Goal: Task Accomplishment & Management: Complete application form

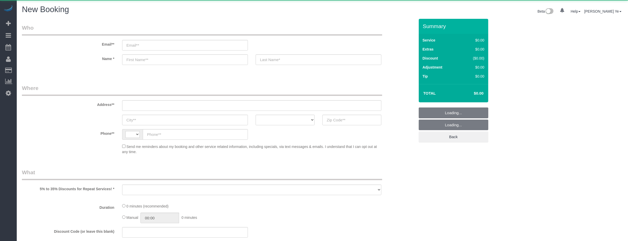
select select "string:[GEOGRAPHIC_DATA]"
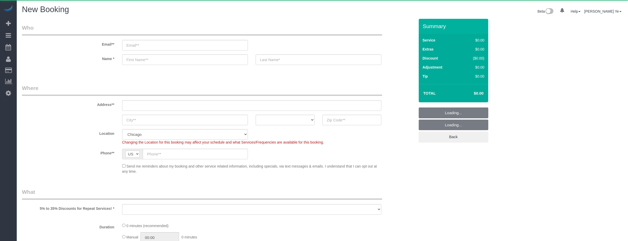
select select "object:921"
select select "512"
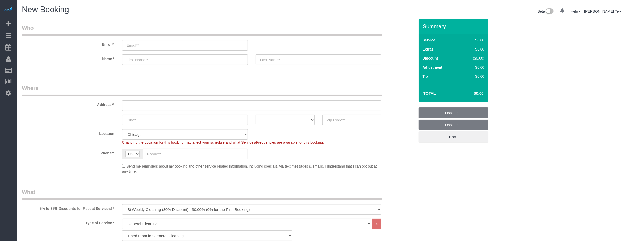
select select "object:1162"
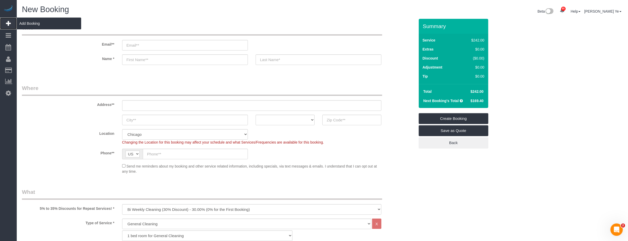
click at [26, 25] on span "Add Booking" at bounding box center [49, 24] width 64 height 12
click at [138, 48] on input "email" at bounding box center [185, 45] width 126 height 11
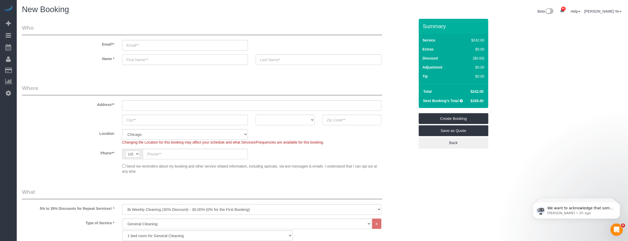
click at [228, 61] on input "text" at bounding box center [185, 59] width 126 height 11
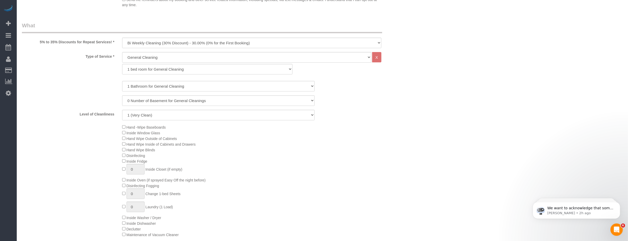
scroll to position [189, 0]
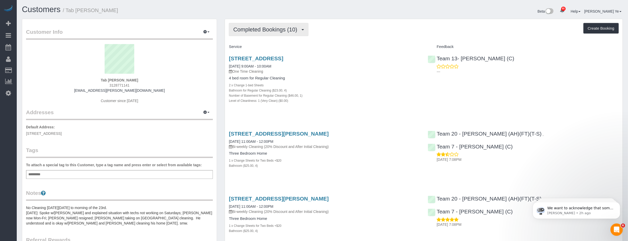
click at [303, 32] on button "Completed Bookings (10)" at bounding box center [268, 29] width 79 height 13
click at [301, 46] on h4 "Service" at bounding box center [324, 47] width 191 height 4
click at [301, 31] on button "Completed Bookings (10)" at bounding box center [268, 29] width 79 height 13
click at [276, 56] on link "Cancelled Bookings (4)" at bounding box center [257, 55] width 56 height 7
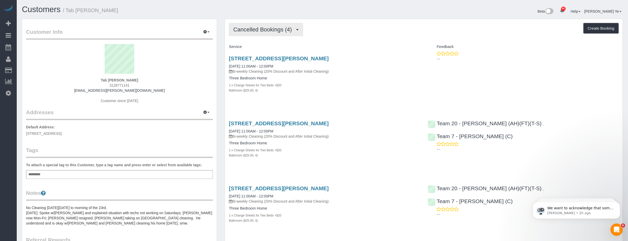
click at [298, 30] on span "button" at bounding box center [297, 29] width 3 height 1
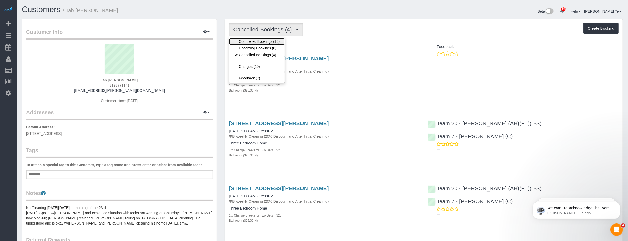
click at [267, 41] on link "Completed Bookings (10)" at bounding box center [257, 41] width 56 height 7
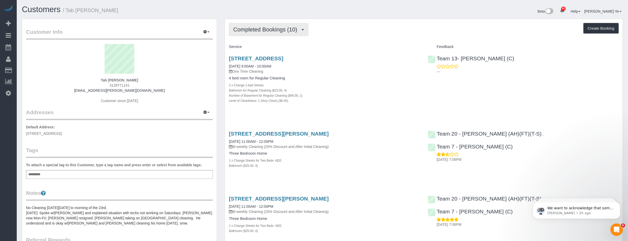
click at [303, 30] on span "button" at bounding box center [302, 29] width 3 height 1
click at [263, 56] on link "Cancelled Bookings (4)" at bounding box center [257, 55] width 56 height 7
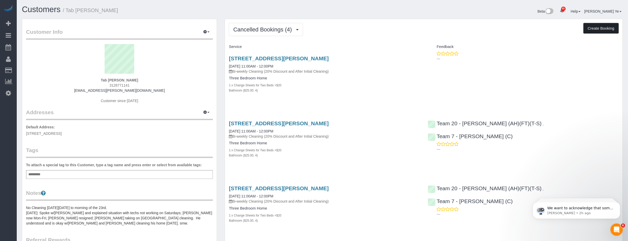
click at [603, 26] on button "Create Booking" at bounding box center [600, 28] width 35 height 11
select select "IL"
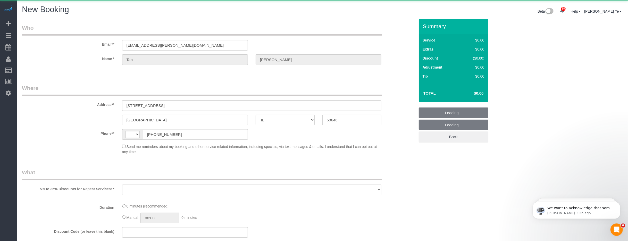
select select "string:[GEOGRAPHIC_DATA]"
select select "string:fspay-b29a0757-5b89-4cb4-bada-a65325fbf36a"
select select "object:6329"
select select "512"
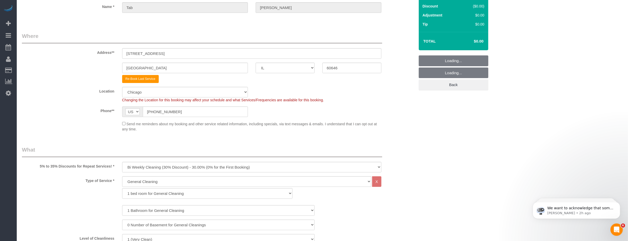
scroll to position [53, 0]
click at [142, 164] on select "One Time Cleaning Weekly Cleaning (35% Discount) - 35.00% (0% for the First Boo…" at bounding box center [251, 166] width 259 height 11
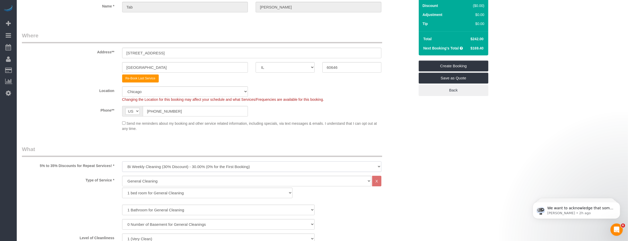
select select "object:6878"
click at [122, 161] on select "One Time Cleaning Weekly Cleaning (35% Discount) - 35.00% (0% for the First Boo…" at bounding box center [251, 166] width 259 height 11
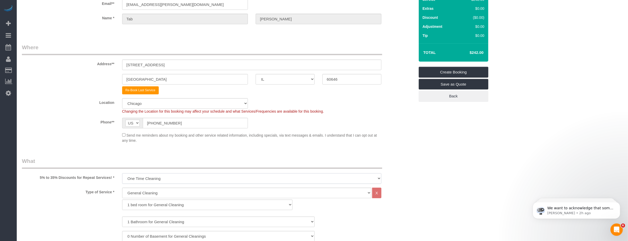
scroll to position [0, 0]
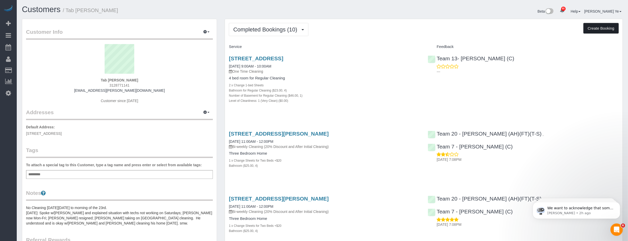
click at [593, 28] on button "Create Booking" at bounding box center [600, 28] width 35 height 11
select select "IL"
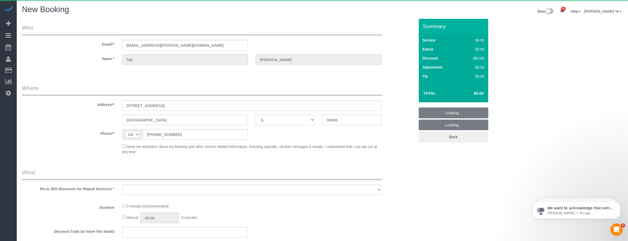
select select "string:fspay-b29a0757-5b89-4cb4-bada-a65325fbf36a"
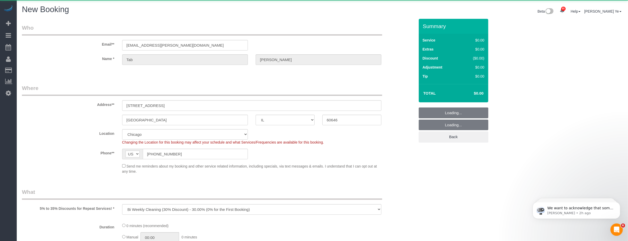
select select "object:8183"
select select "512"
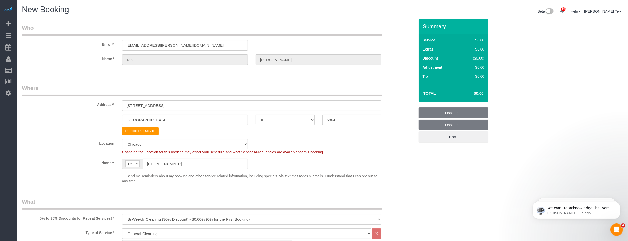
select select "object:8409"
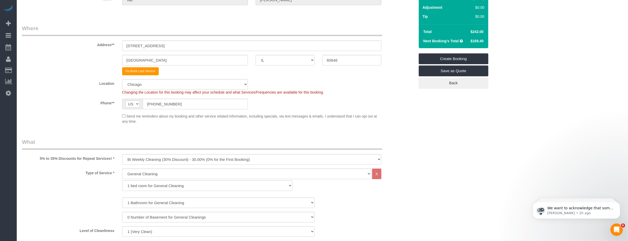
scroll to position [66, 0]
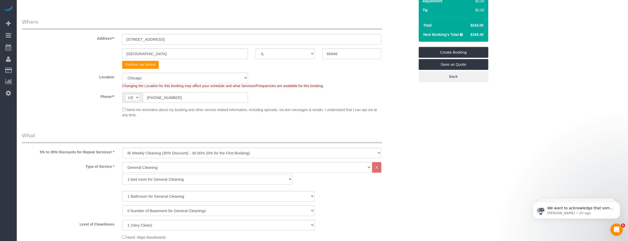
click at [172, 180] on select "1 bed room for General Cleaning 2 bed room for General Cleaning 3 bed room for …" at bounding box center [207, 179] width 170 height 11
select select "289"
click at [122, 174] on select "1 bed room for General Cleaning 2 bed room for General Cleaning 3 bed room for …" at bounding box center [207, 179] width 170 height 11
click at [145, 196] on select "1 Bathroom for General Cleaning 2 Bathroom for General Cleanings 3 Bathroom for…" at bounding box center [218, 196] width 192 height 11
select select "4"
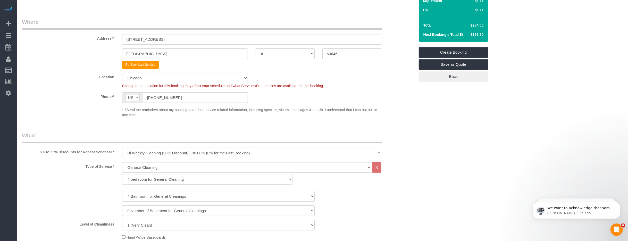
click at [122, 191] on select "1 Bathroom for General Cleaning 2 Bathroom for General Cleanings 3 Bathroom for…" at bounding box center [218, 196] width 192 height 11
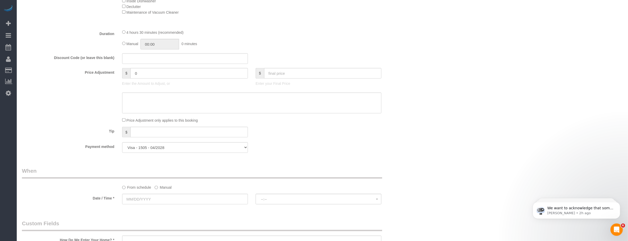
scroll to position [403, 0]
click at [149, 192] on input "text" at bounding box center [185, 194] width 126 height 11
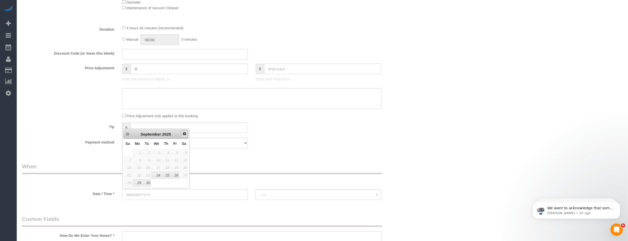
click at [184, 133] on span "Next" at bounding box center [184, 134] width 4 height 4
click at [176, 150] on link "3" at bounding box center [175, 152] width 8 height 7
type input "[DATE]"
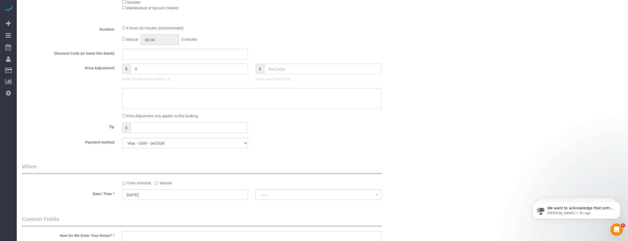
select select "spot1"
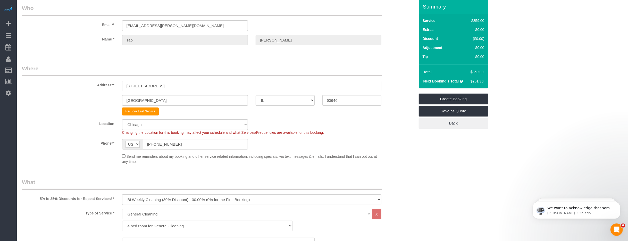
scroll to position [0, 0]
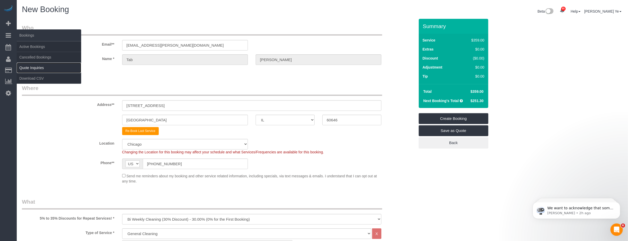
click at [31, 70] on link "Quote Inquiries" at bounding box center [49, 68] width 64 height 10
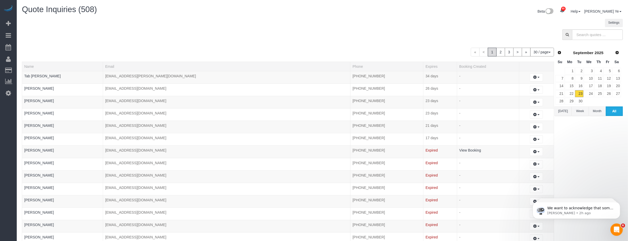
click at [564, 110] on button "[DATE]" at bounding box center [562, 111] width 17 height 10
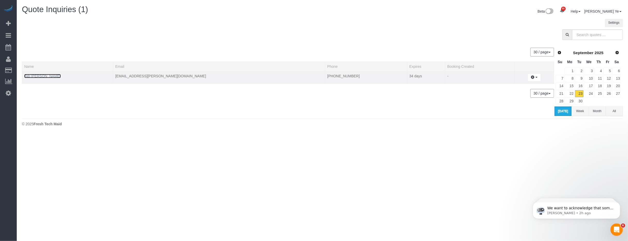
click at [35, 75] on link "Tab [PERSON_NAME]" at bounding box center [42, 76] width 37 height 4
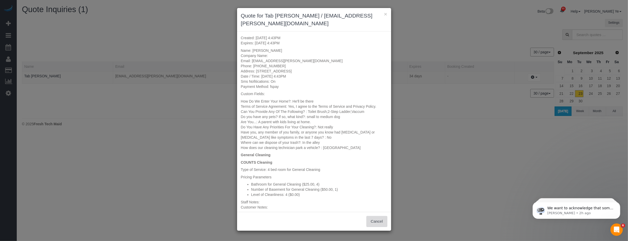
click at [375, 216] on button "Cancel" at bounding box center [376, 221] width 21 height 11
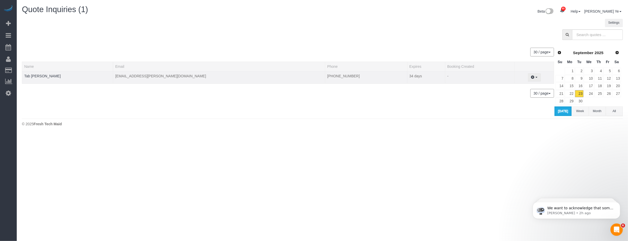
click at [535, 77] on span "button" at bounding box center [536, 77] width 2 height 1
click at [502, 84] on link "Create Booking" at bounding box center [516, 86] width 49 height 7
select select "IL"
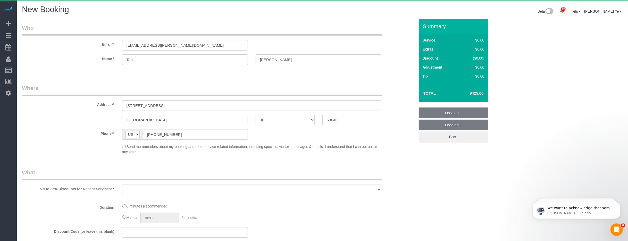
select select "number:1"
select select "number:139"
select select "number:104"
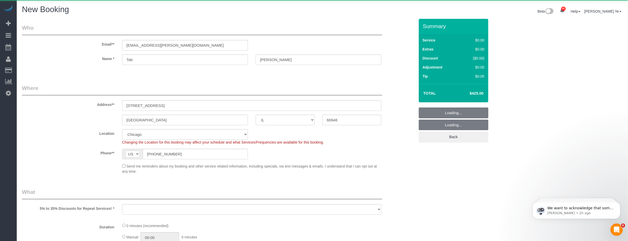
select select "object:10236"
select select "512"
select select "4"
select select "1"
select select "4"
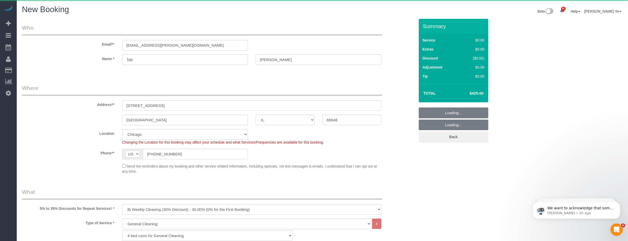
select select "object:10477"
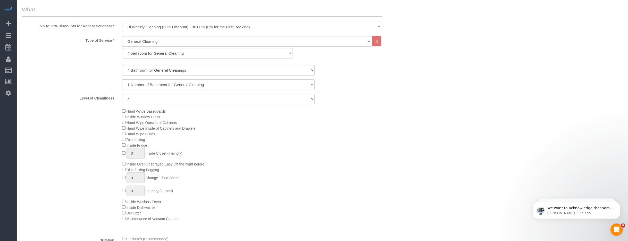
select select "4"
select select "1"
select select "4"
select select "object:10567"
select select "4"
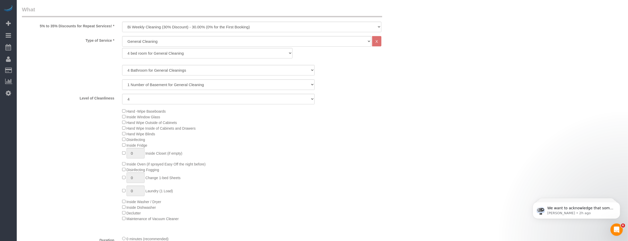
select select "1"
select select "4"
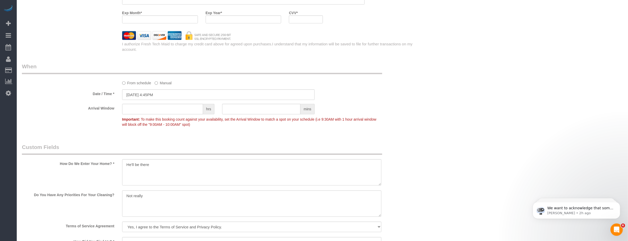
scroll to position [586, 0]
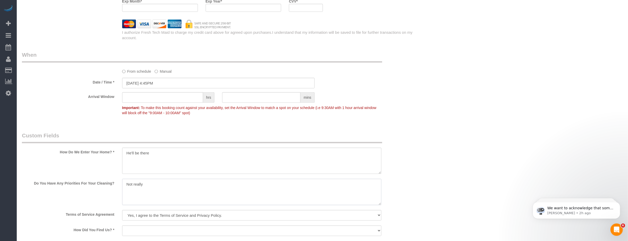
click at [157, 190] on textarea at bounding box center [251, 192] width 259 height 26
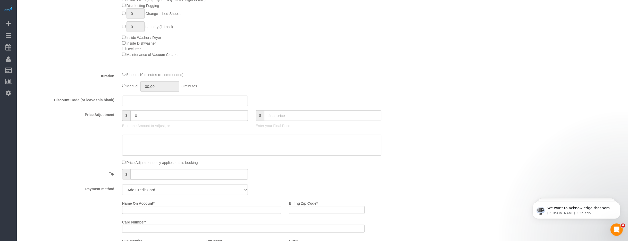
scroll to position [350, 0]
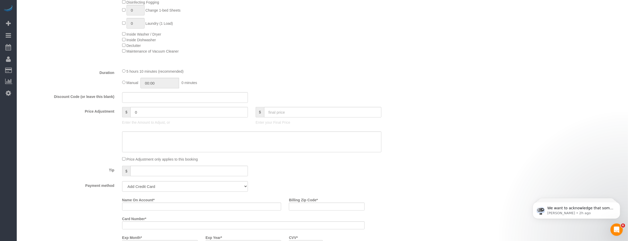
click at [285, 115] on div "$" at bounding box center [319, 112] width 126 height 11
click at [285, 113] on input "text" at bounding box center [322, 112] width 117 height 11
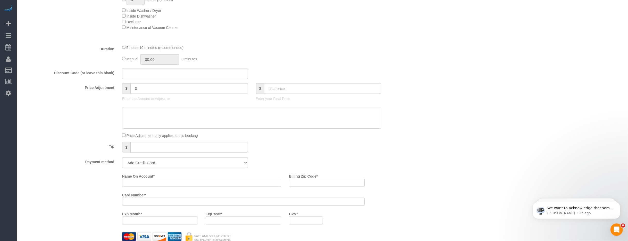
scroll to position [321, 0]
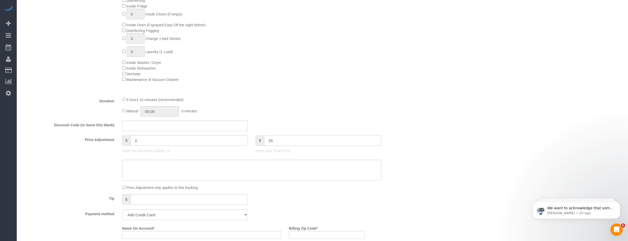
type input "298"
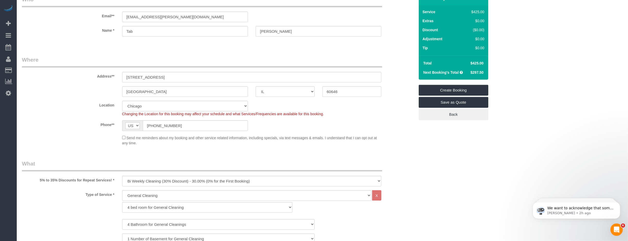
scroll to position [0, 0]
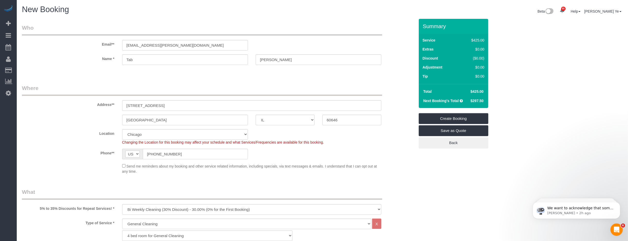
type input "-127"
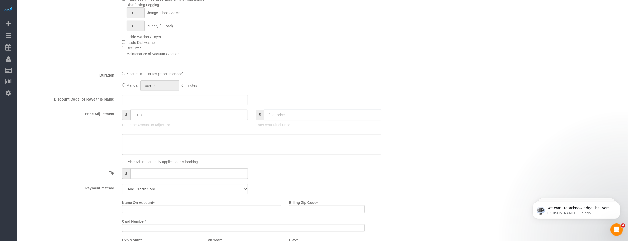
scroll to position [366, 0]
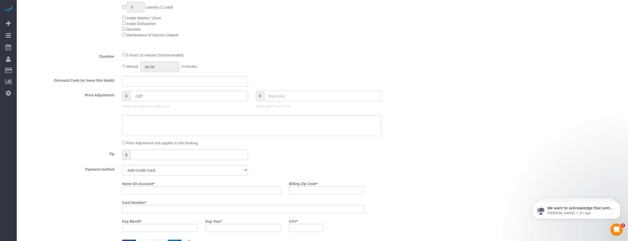
click at [284, 96] on input "text" at bounding box center [322, 96] width 117 height 11
type input "297.5"
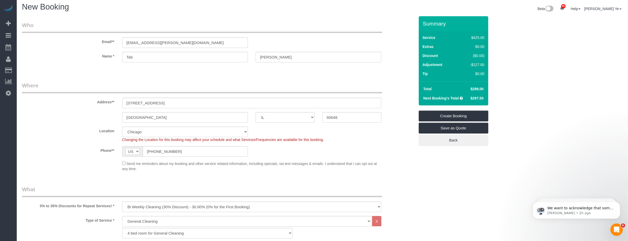
scroll to position [0, 0]
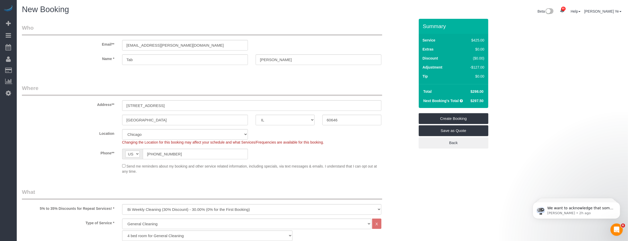
type input "-127.5"
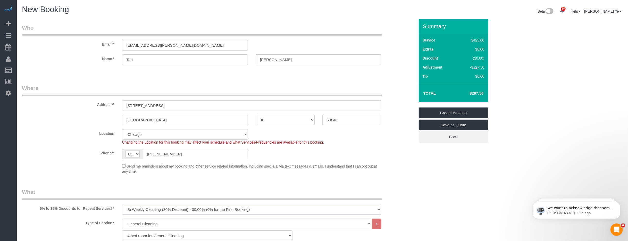
click at [148, 210] on select "One Time Cleaning Weekly Cleaning (35% Discount) - 35.00% (0% for the First Boo…" at bounding box center [251, 209] width 259 height 11
click at [122, 204] on select "One Time Cleaning Weekly Cleaning (35% Discount) - 35.00% (0% for the First Boo…" at bounding box center [251, 209] width 259 height 11
